Goal: Information Seeking & Learning: Compare options

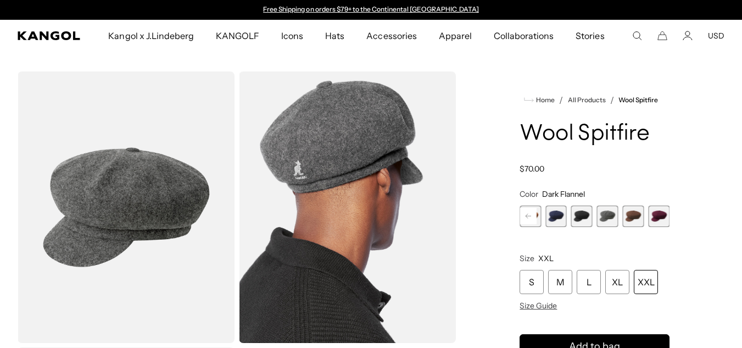
click at [74, 188] on img "Gallery Viewer" at bounding box center [126, 206] width 217 height 271
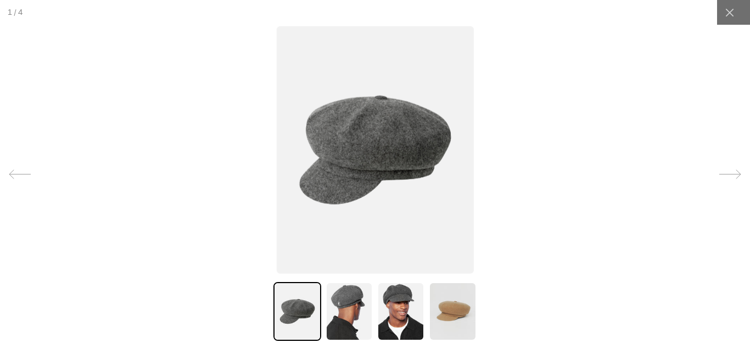
click at [357, 142] on img at bounding box center [375, 149] width 197 height 247
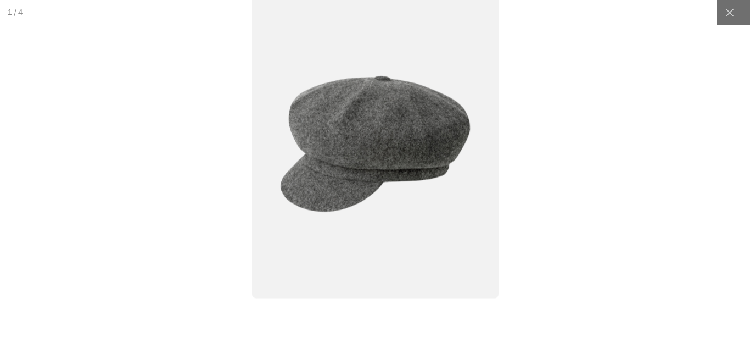
scroll to position [0, 226]
click at [357, 142] on img at bounding box center [375, 143] width 247 height 309
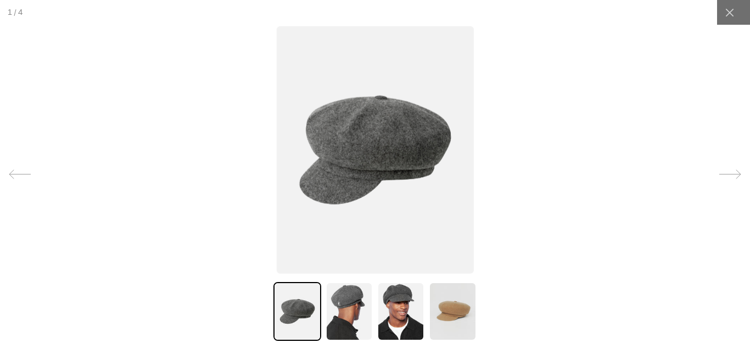
click at [385, 125] on img at bounding box center [375, 149] width 197 height 247
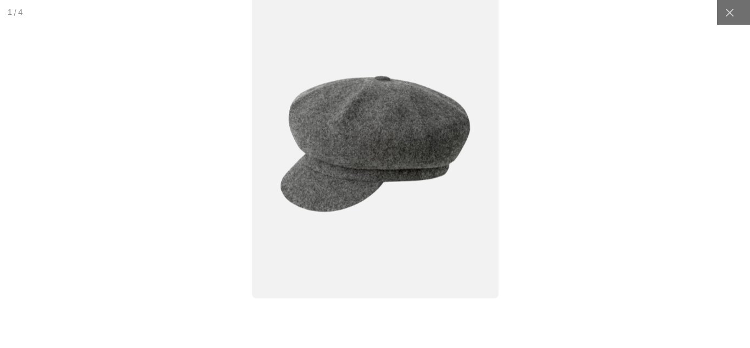
scroll to position [0, 0]
click at [385, 125] on img at bounding box center [375, 143] width 247 height 309
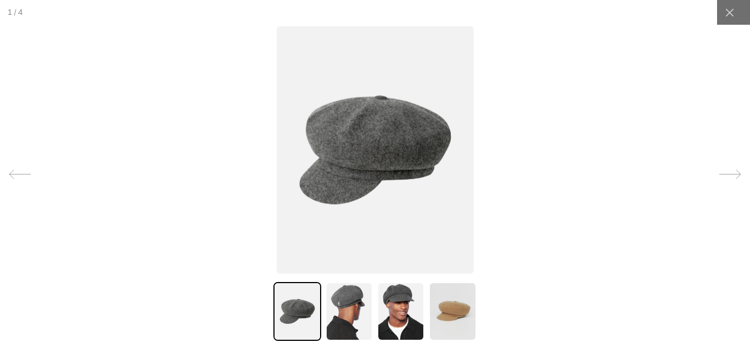
click at [351, 295] on img at bounding box center [349, 311] width 47 height 59
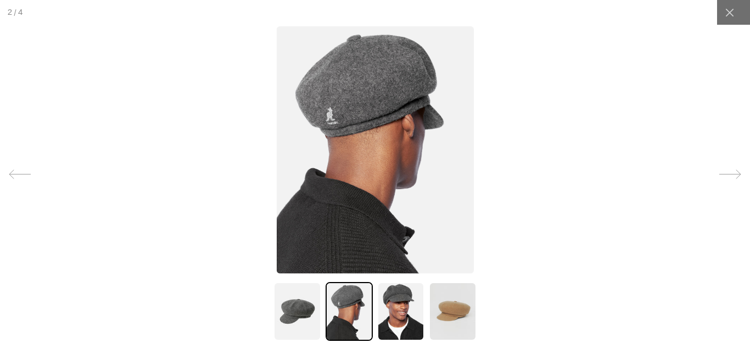
scroll to position [0, 226]
click at [407, 88] on img at bounding box center [375, 149] width 197 height 247
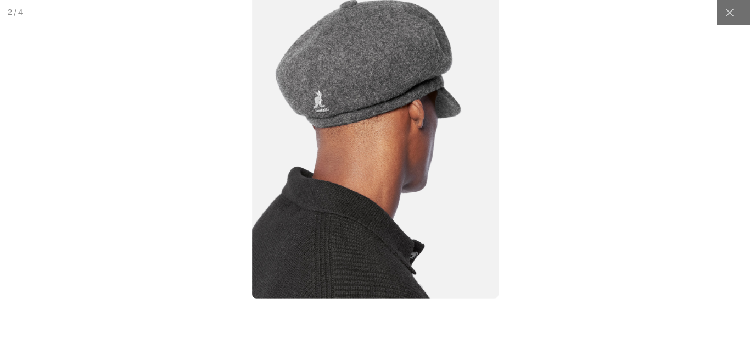
click at [407, 88] on img at bounding box center [375, 143] width 247 height 309
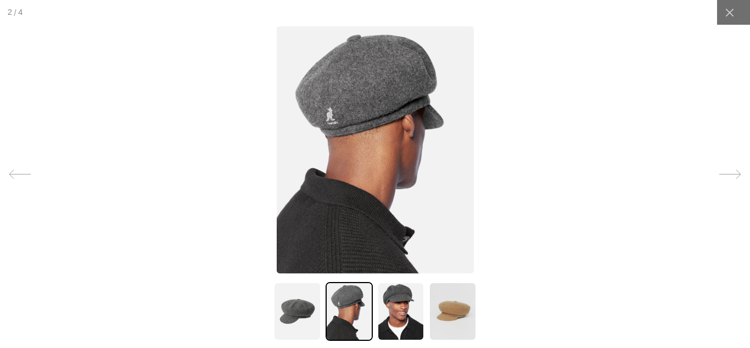
click at [401, 293] on img at bounding box center [400, 311] width 47 height 59
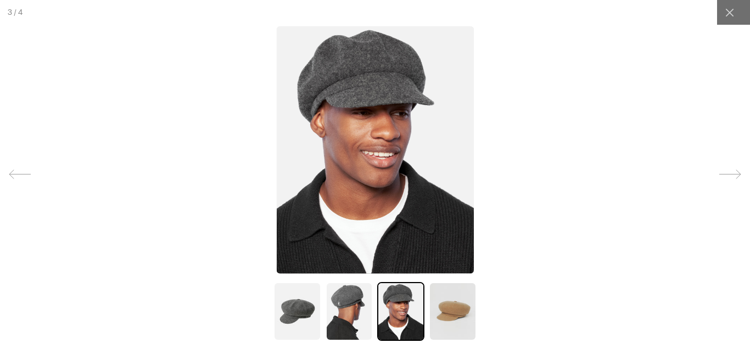
scroll to position [0, 0]
click at [391, 72] on img at bounding box center [375, 149] width 197 height 247
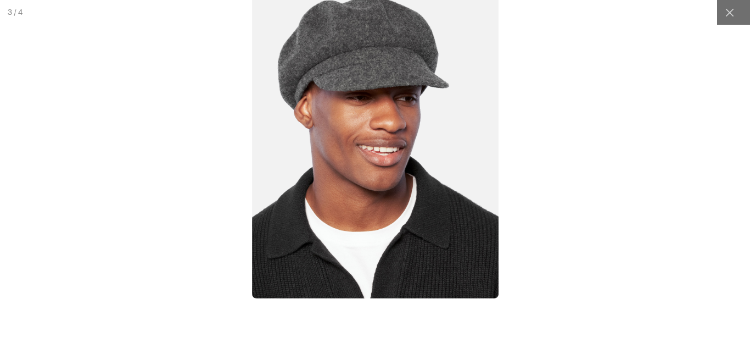
scroll to position [0, 226]
click at [391, 72] on img at bounding box center [375, 143] width 247 height 309
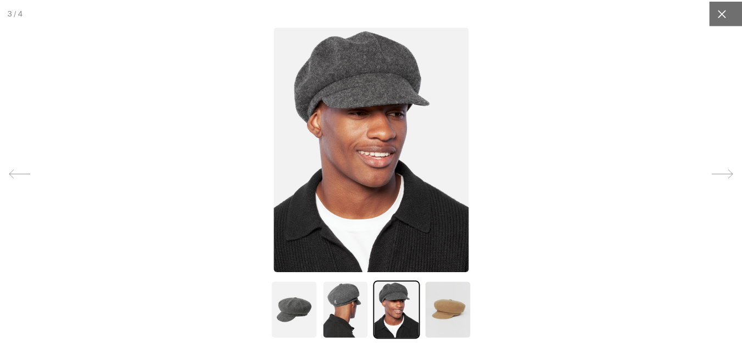
scroll to position [0, 0]
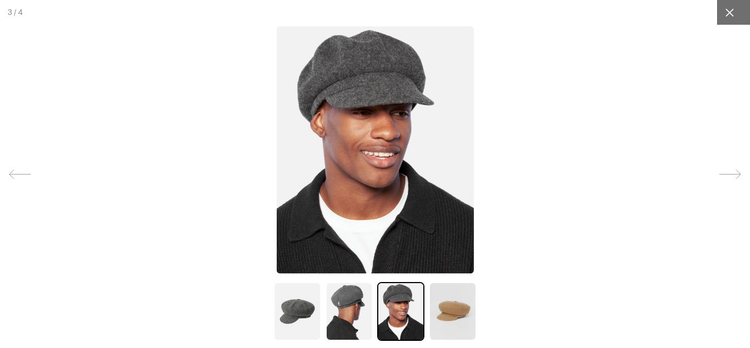
click at [721, 18] on div at bounding box center [729, 12] width 25 height 25
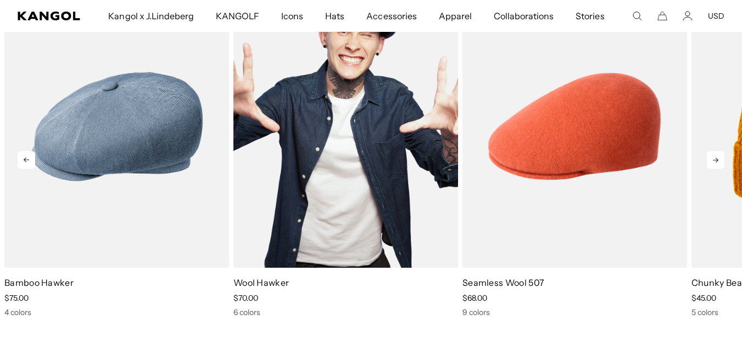
scroll to position [0, 226]
click at [405, 163] on img "2 of 5" at bounding box center [345, 126] width 225 height 282
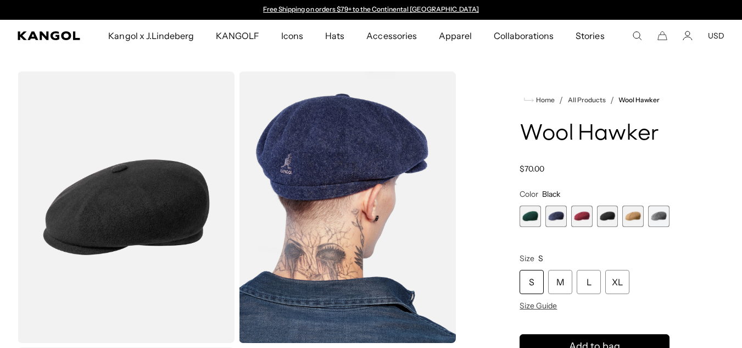
click at [663, 214] on span "6 of 6" at bounding box center [658, 215] width 21 height 21
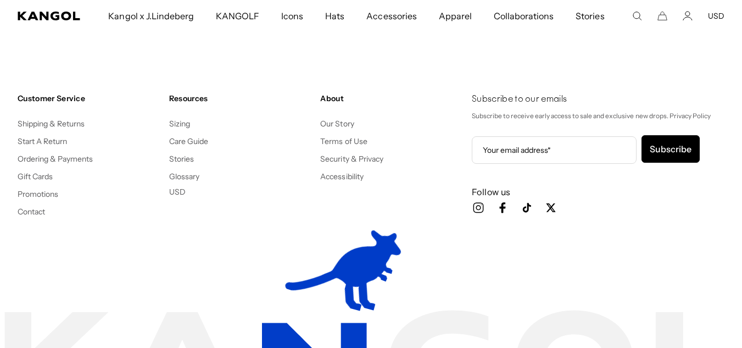
scroll to position [0, 226]
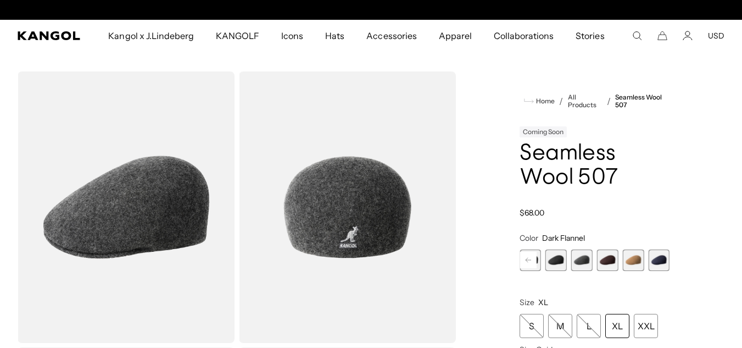
scroll to position [0, 226]
